Goal: Task Accomplishment & Management: Manage account settings

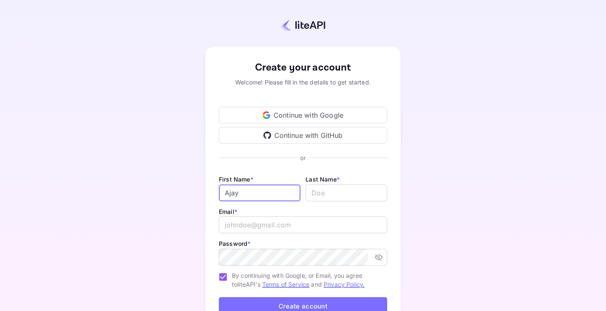
type input "Ajay"
type input "[PERSON_NAME]"
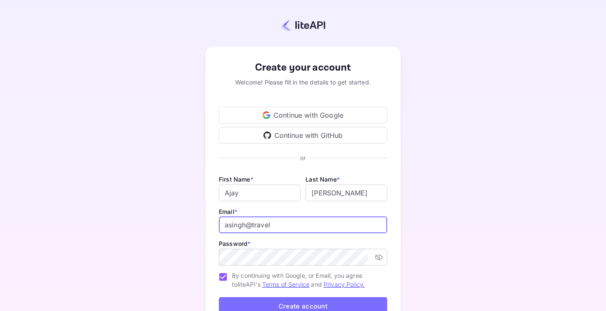
type input "asingh@travel"
click at [294, 119] on div "Continue with Google" at bounding box center [303, 115] width 168 height 17
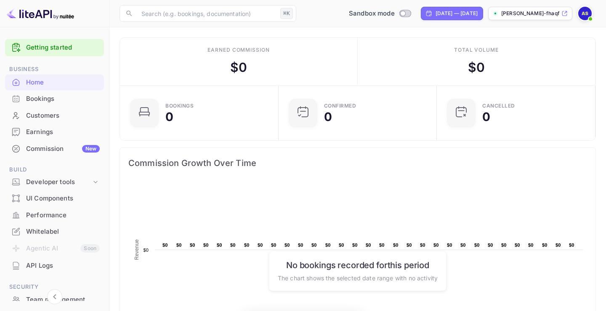
scroll to position [137, 153]
click at [36, 100] on div "Bookings" at bounding box center [63, 99] width 74 height 10
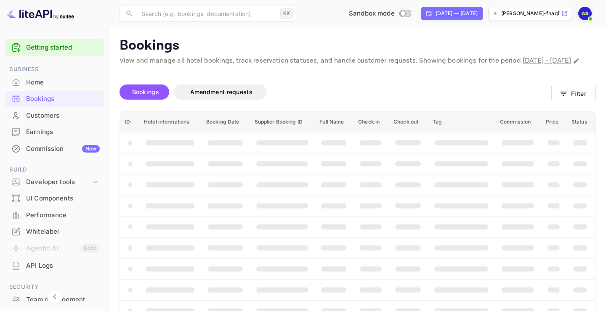
click at [586, 11] on img at bounding box center [584, 13] width 13 height 13
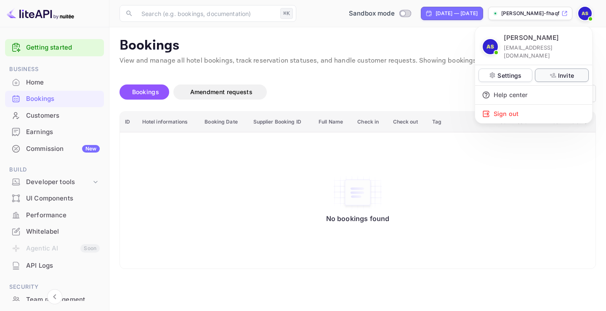
click at [567, 71] on p "Invite" at bounding box center [566, 75] width 16 height 9
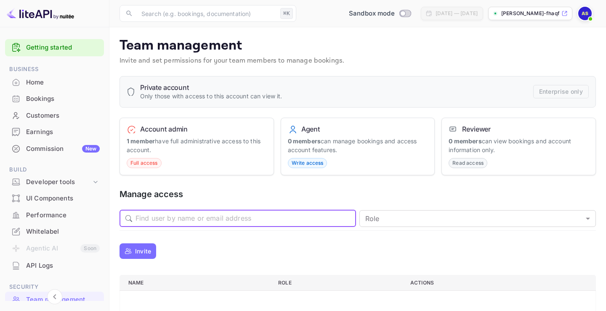
click at [240, 220] on input "text" at bounding box center [246, 218] width 221 height 17
type input "[EMAIL_ADDRESS][DOMAIN_NAME]"
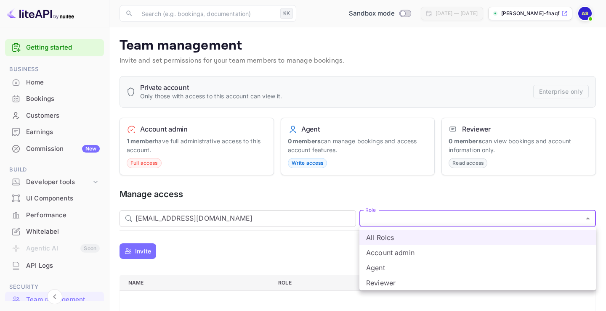
click at [389, 222] on body "Getting started Business Home Bookings Customers Earnings Commission New Build …" at bounding box center [303, 197] width 606 height 395
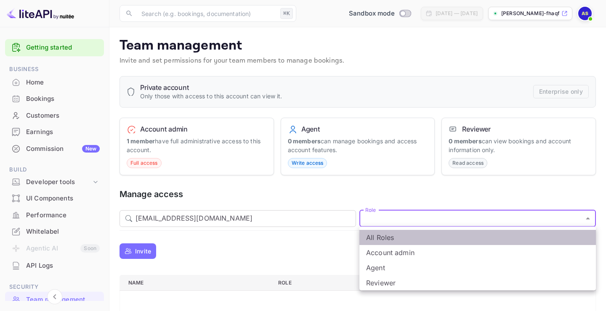
click at [389, 237] on li "All Roles" at bounding box center [477, 237] width 237 height 15
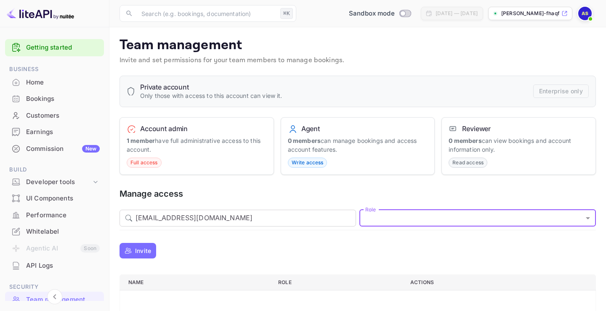
scroll to position [40, 0]
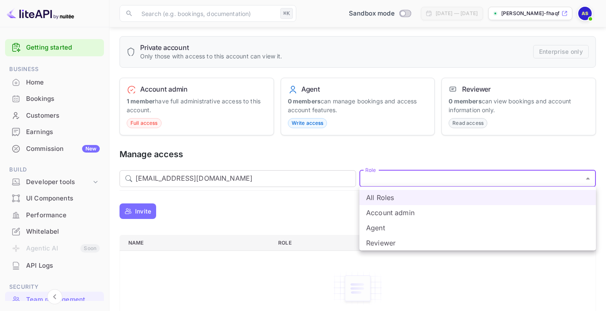
click at [429, 180] on body "Getting started Business Home Bookings Customers Earnings Commission New Build …" at bounding box center [303, 157] width 606 height 395
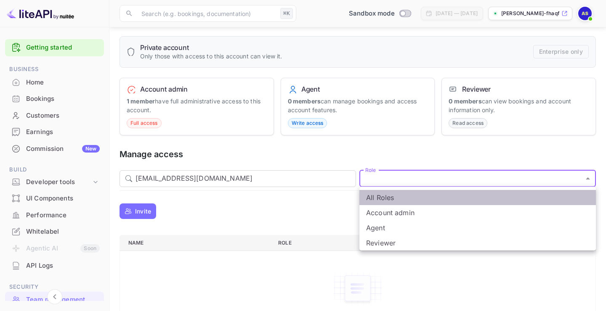
click at [423, 203] on li "All Roles" at bounding box center [477, 197] width 237 height 15
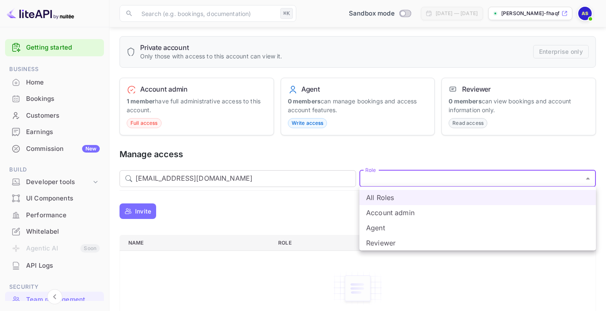
click at [418, 181] on body "Getting started Business Home Bookings Customers Earnings Commission New Build …" at bounding box center [303, 157] width 606 height 395
click at [407, 217] on li "Account admin" at bounding box center [477, 212] width 237 height 15
type input "admin"
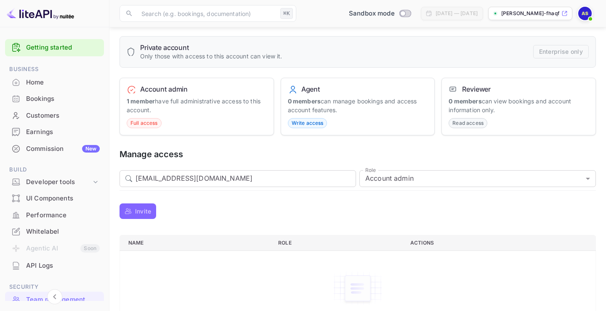
click at [147, 213] on p "Invite" at bounding box center [143, 211] width 16 height 9
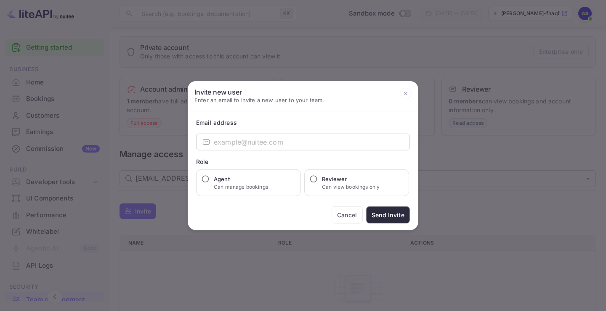
drag, startPoint x: 343, startPoint y: 218, endPoint x: 241, endPoint y: 210, distance: 102.1
click at [343, 218] on button "Cancel" at bounding box center [347, 215] width 31 height 17
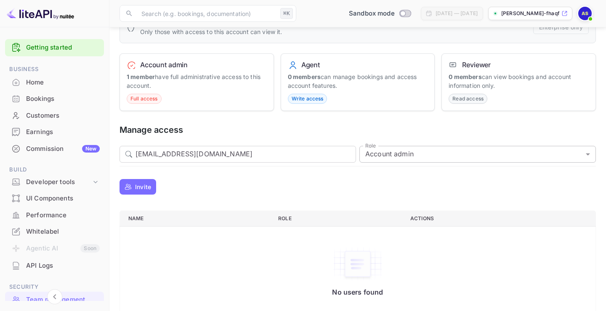
scroll to position [65, 0]
drag, startPoint x: 141, startPoint y: 186, endPoint x: 140, endPoint y: 194, distance: 8.4
click at [141, 194] on div "Invite" at bounding box center [358, 186] width 476 height 21
click at [142, 186] on p "Invite" at bounding box center [143, 186] width 16 height 9
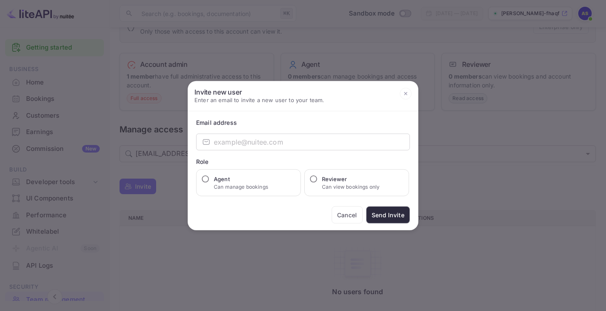
click at [258, 133] on div "Email address ​ ​ Role Agent Can manage bookings Reviewer Can view bookings onl…" at bounding box center [303, 171] width 231 height 119
click at [255, 142] on input "email" at bounding box center [312, 142] width 196 height 17
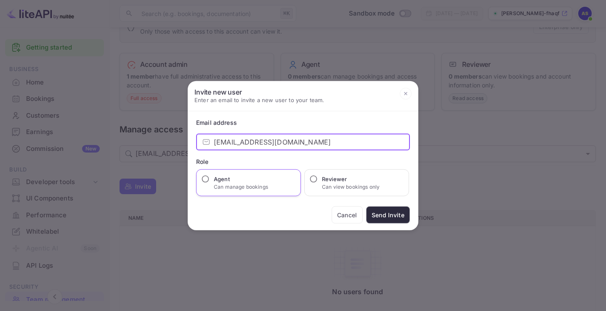
type input "[EMAIL_ADDRESS][DOMAIN_NAME]"
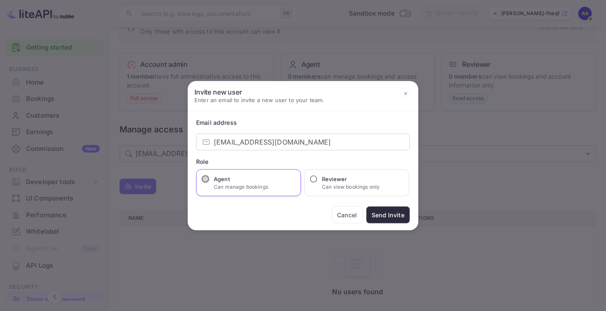
click at [205, 180] on input "Agent Can manage bookings" at bounding box center [205, 179] width 8 height 8
radio input "true"
click at [405, 96] on icon at bounding box center [406, 94] width 12 height 12
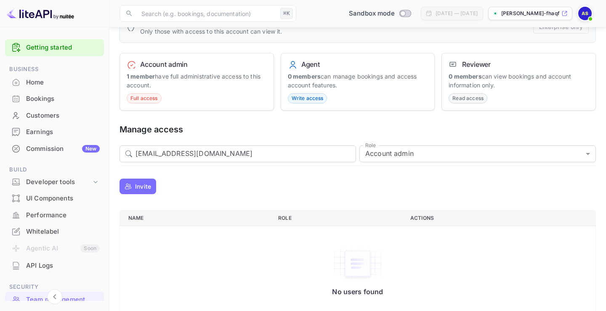
click at [276, 189] on div "Invite" at bounding box center [358, 186] width 476 height 21
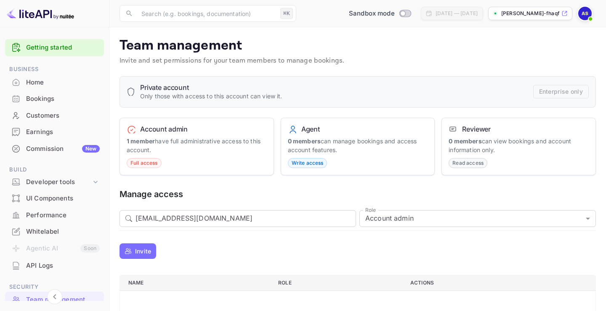
scroll to position [0, 0]
click at [145, 248] on p "Invite" at bounding box center [143, 251] width 16 height 9
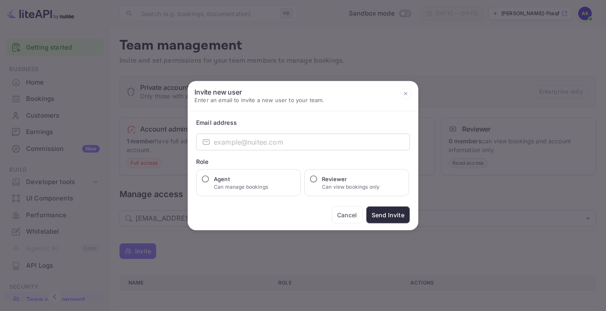
click at [406, 93] on icon at bounding box center [406, 94] width 12 height 12
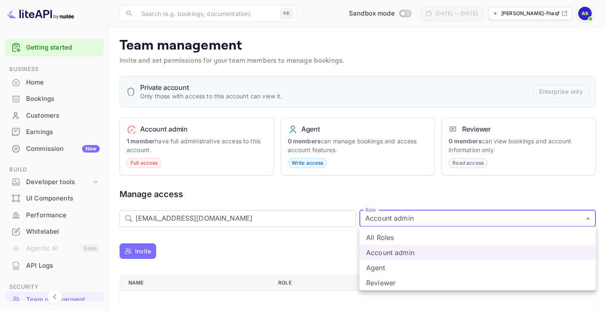
click at [414, 212] on body "Getting started Business Home Bookings Customers Earnings Commission New Build …" at bounding box center [303, 197] width 606 height 395
click at [388, 272] on li "Agent" at bounding box center [477, 268] width 237 height 15
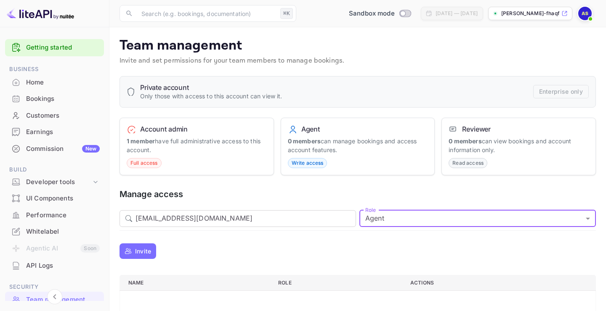
type input "agent"
click at [132, 255] on button "Invite" at bounding box center [138, 252] width 37 height 16
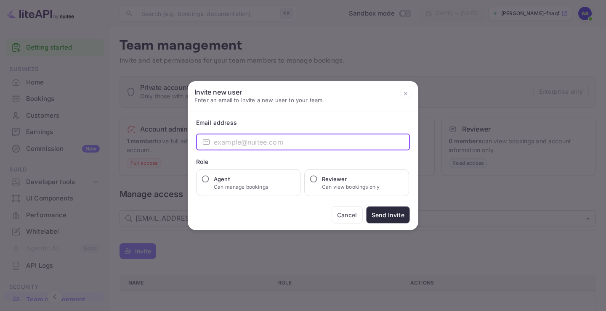
click at [258, 148] on input "email" at bounding box center [312, 142] width 196 height 17
type input "[EMAIL_ADDRESS][DOMAIN_NAME]"
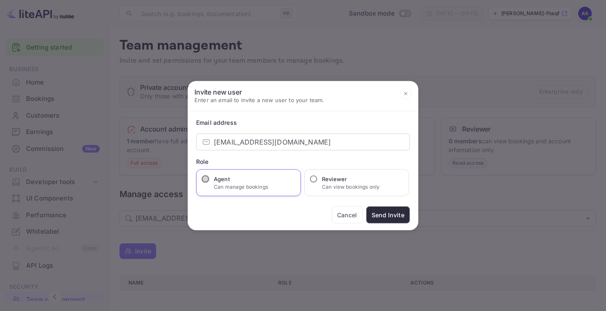
click at [205, 178] on input "Agent Can manage bookings" at bounding box center [205, 179] width 8 height 8
radio input "true"
click at [397, 214] on button "Send Invite" at bounding box center [388, 215] width 44 height 17
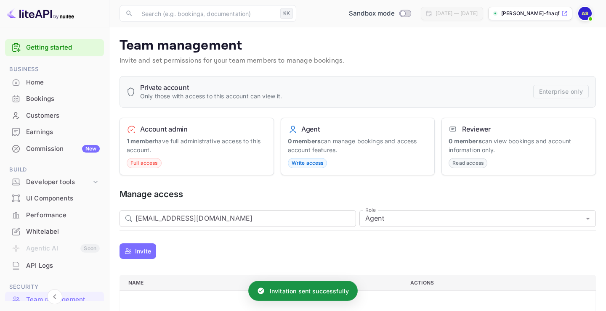
click at [147, 250] on p "Invite" at bounding box center [143, 251] width 16 height 9
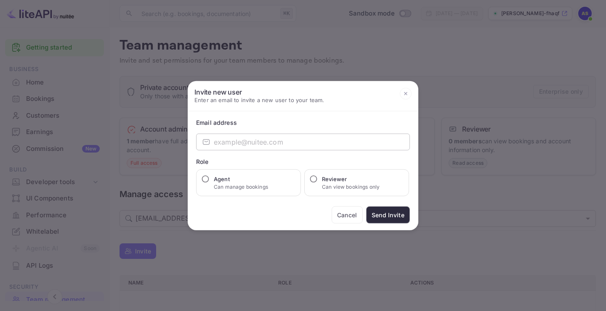
click at [253, 141] on input "email" at bounding box center [312, 142] width 196 height 17
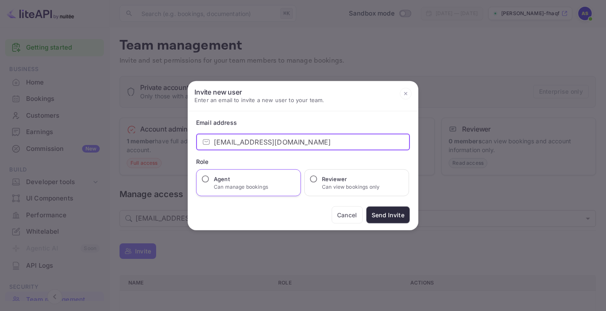
type input "[EMAIL_ADDRESS][DOMAIN_NAME]"
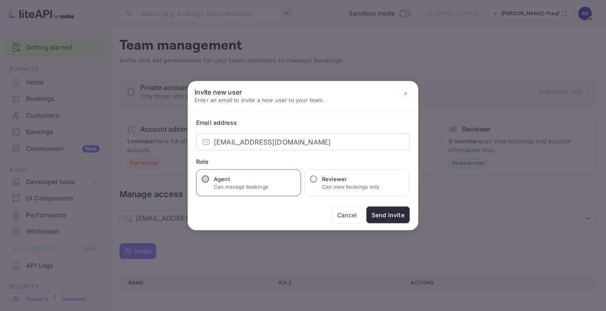
click at [206, 183] on input "Agent Can manage bookings" at bounding box center [205, 179] width 8 height 8
radio input "true"
click at [400, 214] on button "Send Invite" at bounding box center [388, 215] width 44 height 17
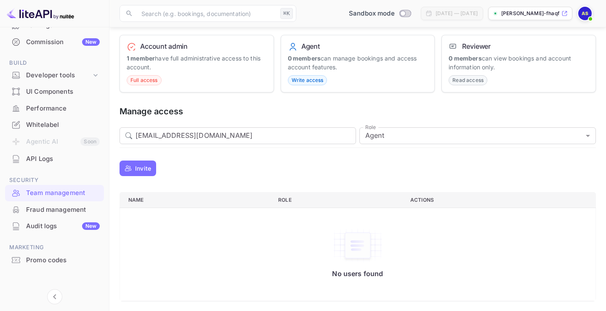
scroll to position [106, 0]
click at [56, 193] on div "Team management" at bounding box center [63, 194] width 74 height 10
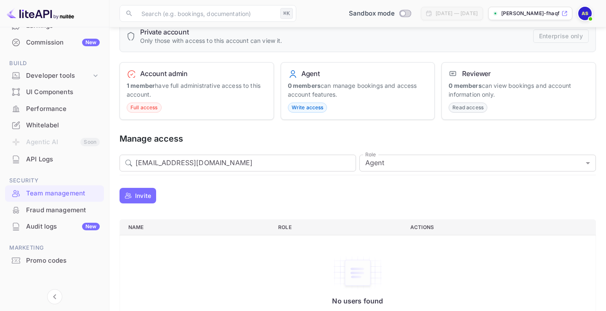
scroll to position [83, 0]
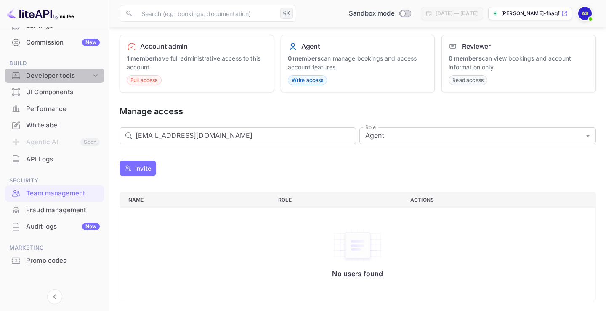
click at [95, 75] on icon at bounding box center [95, 76] width 8 height 8
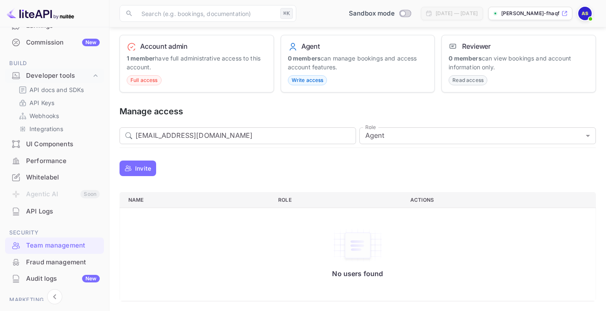
click at [48, 258] on div "Fraud management" at bounding box center [63, 263] width 74 height 10
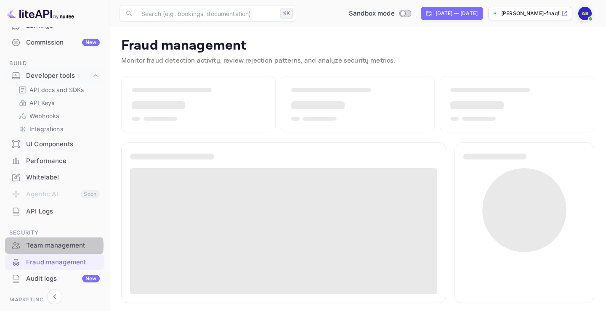
click at [50, 243] on div "Team management" at bounding box center [63, 246] width 74 height 10
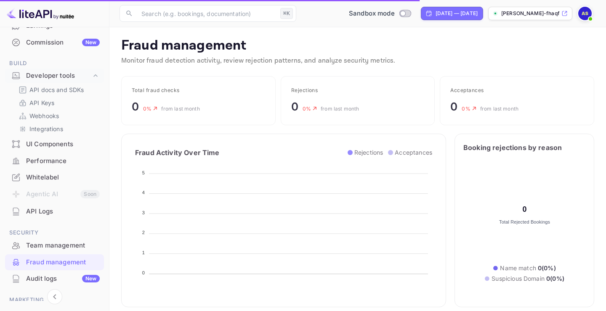
scroll to position [173, 210]
click at [47, 243] on div "Team management" at bounding box center [63, 246] width 74 height 10
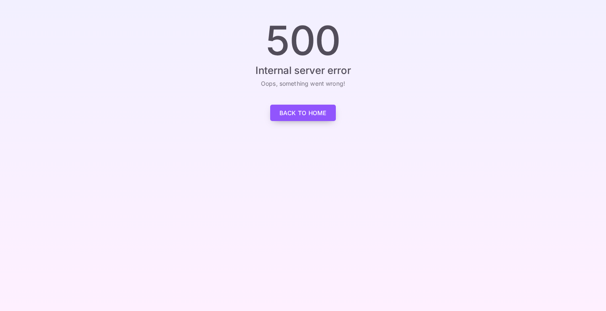
click at [305, 114] on link "Back to Home" at bounding box center [303, 113] width 66 height 16
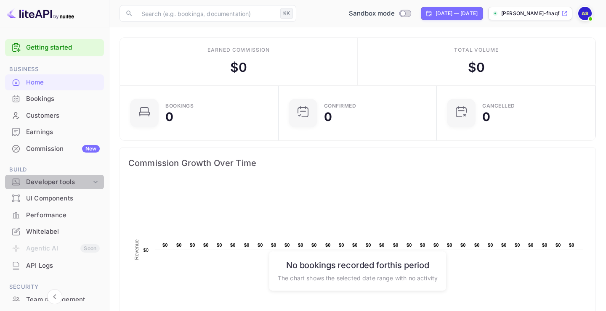
click at [92, 180] on icon at bounding box center [95, 182] width 8 height 8
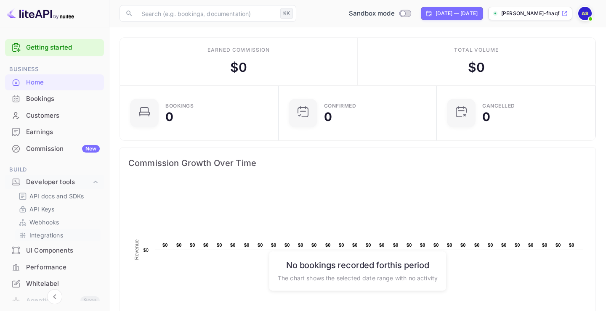
click at [60, 231] on p "Integrations" at bounding box center [46, 235] width 34 height 9
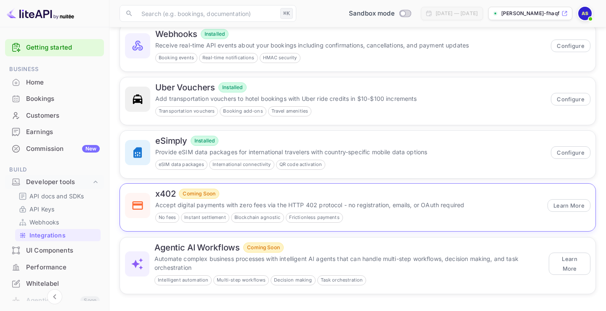
scroll to position [81, 0]
click at [566, 265] on button "Learn More" at bounding box center [570, 264] width 42 height 22
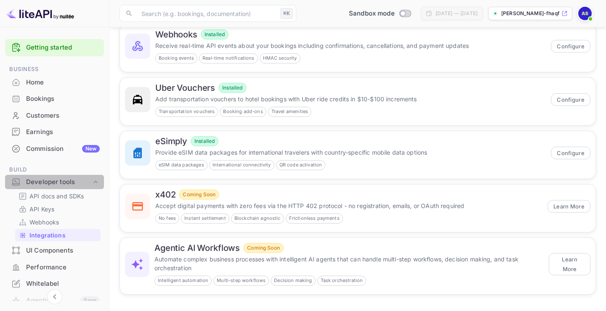
click at [52, 181] on div "Developer tools" at bounding box center [58, 183] width 65 height 10
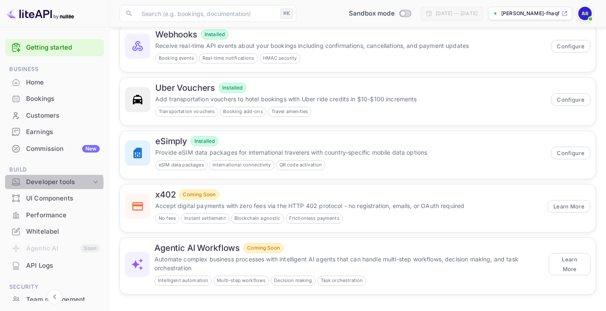
click at [52, 181] on div "Developer tools" at bounding box center [58, 183] width 65 height 10
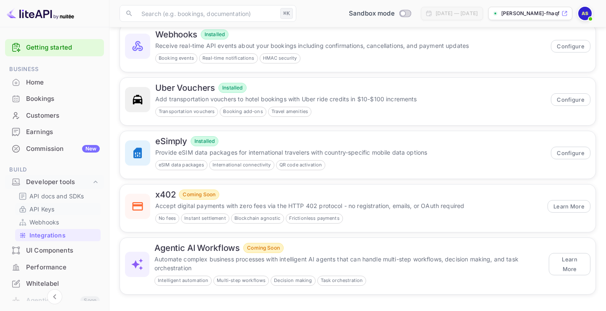
click at [55, 205] on link "API Keys" at bounding box center [58, 209] width 79 height 9
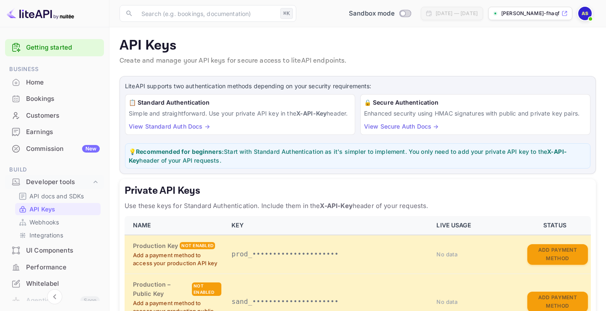
click at [584, 14] on img at bounding box center [584, 13] width 13 height 13
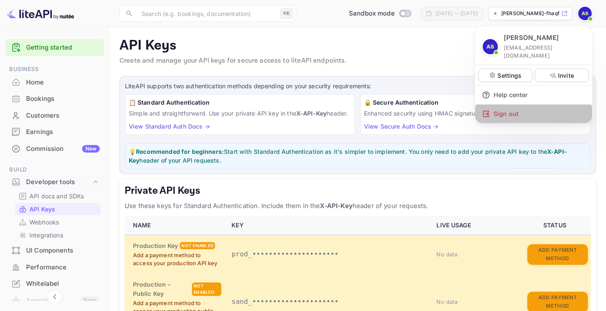
click at [515, 105] on div "Sign out" at bounding box center [533, 114] width 117 height 19
